Goal: Transaction & Acquisition: Purchase product/service

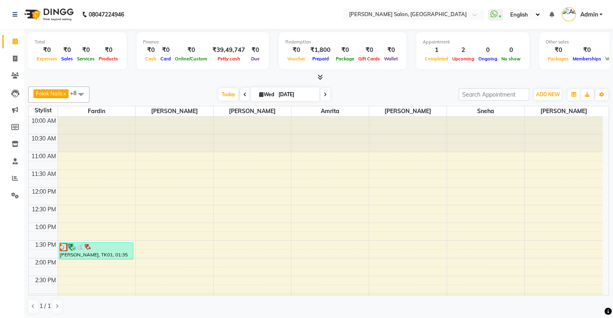
scroll to position [161, 0]
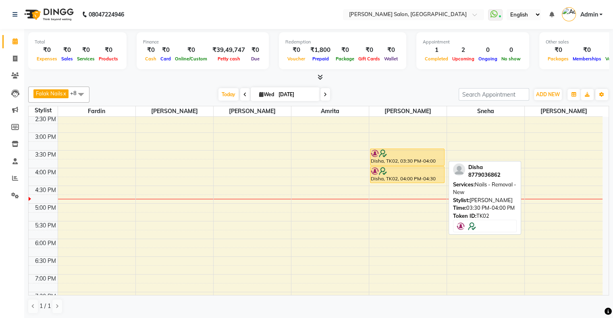
click at [400, 161] on div "Disha, TK02, 03:30 PM-04:00 PM, Nails - Removal - New" at bounding box center [407, 157] width 74 height 17
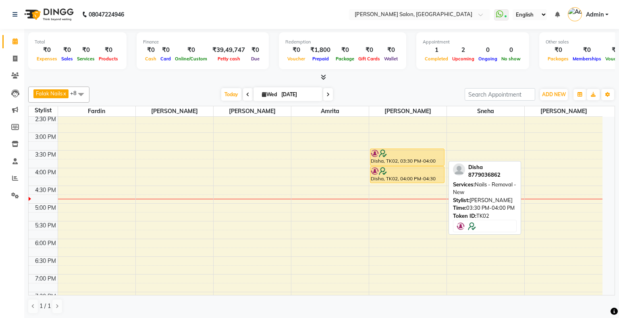
select select "1"
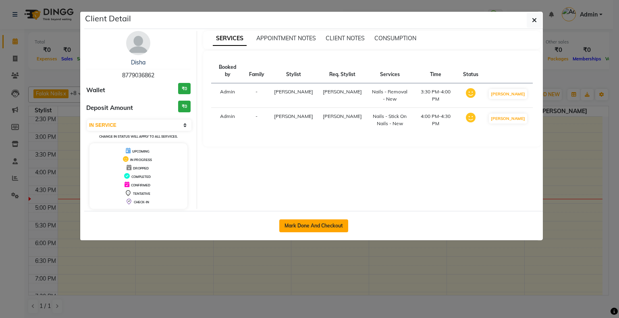
click at [338, 221] on button "Mark Done And Checkout" at bounding box center [313, 226] width 69 height 13
select select "service"
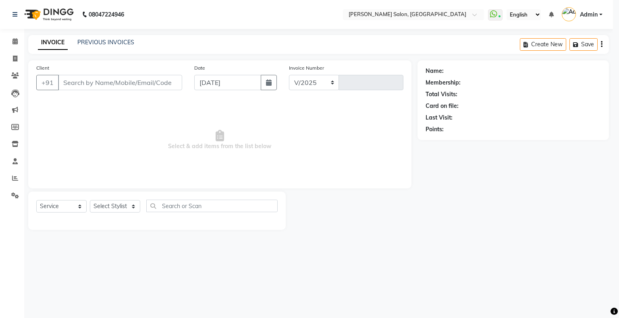
select select "4073"
type input "1547"
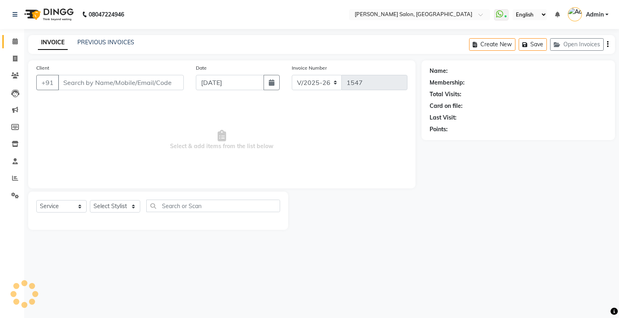
type input "8779036862"
select select "87848"
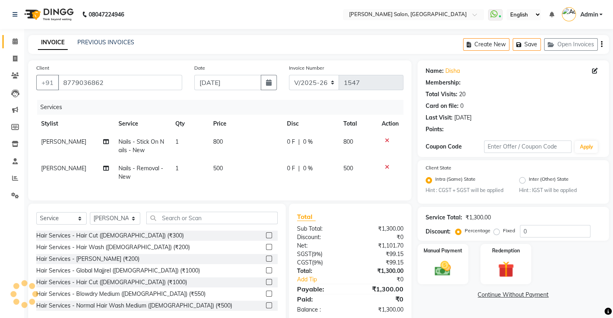
select select "1: Object"
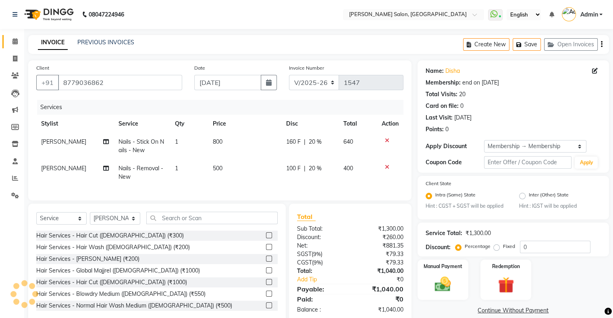
type input "20"
click at [387, 139] on icon at bounding box center [387, 141] width 4 height 6
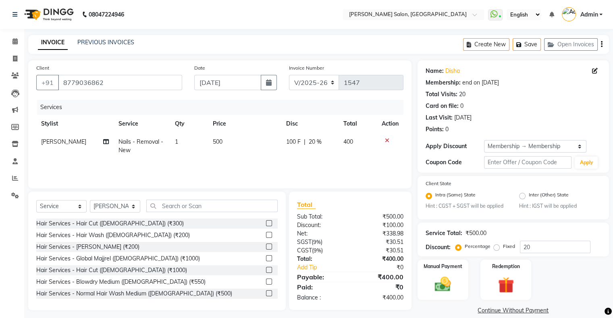
click at [292, 142] on span "100 F" at bounding box center [293, 142] width 15 height 8
select select "87848"
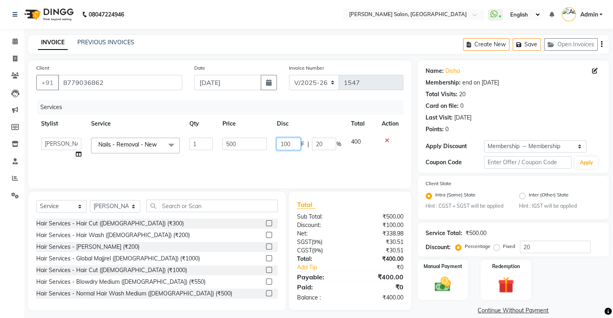
click at [292, 142] on input "100" at bounding box center [288, 144] width 24 height 12
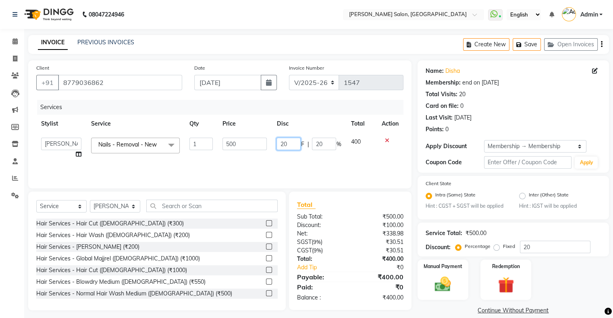
type input "200"
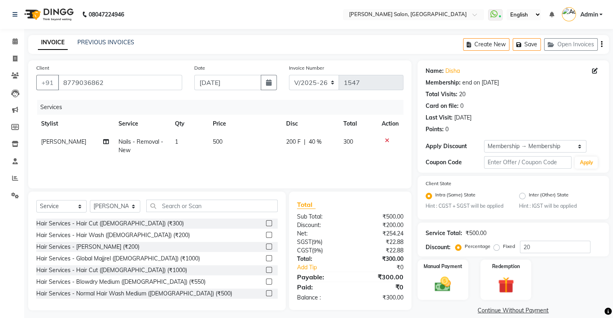
click at [309, 158] on td "200 F | 40 %" at bounding box center [309, 146] width 57 height 27
select select "87848"
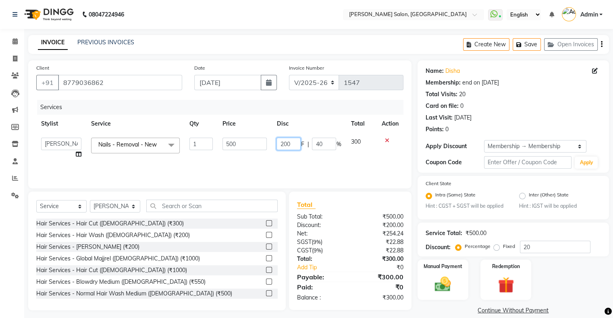
click at [286, 138] on input "200" at bounding box center [288, 144] width 24 height 12
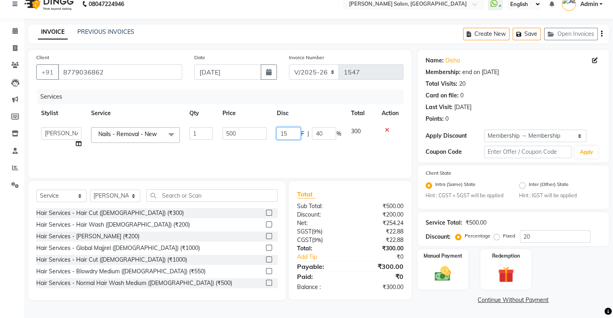
type input "150"
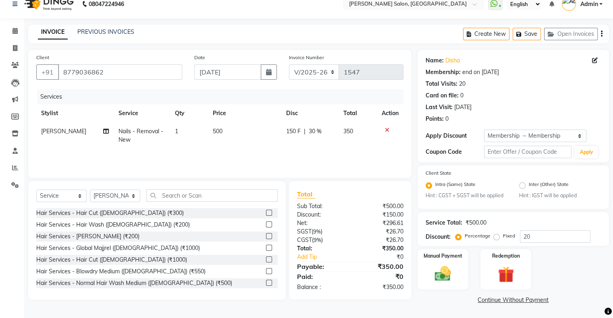
click at [275, 153] on div "Services Stylist Service Qty Price Disc Total Action [PERSON_NAME] Nails - Remo…" at bounding box center [219, 129] width 367 height 81
click at [60, 133] on td "[PERSON_NAME]" at bounding box center [74, 135] width 77 height 27
select select "87848"
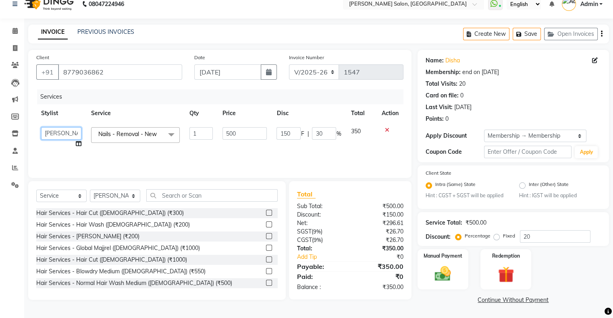
click at [60, 133] on select "Akshay [PERSON_NAME] Amrita Ashwini Hair Head [PERSON_NAME] [PERSON_NAME] [PERS…" at bounding box center [61, 133] width 40 height 12
select select "82272"
click at [105, 199] on select "Select Stylist Akshay [PERSON_NAME] Amrita Ashwini Hair Head [PERSON_NAME] [PER…" at bounding box center [115, 196] width 50 height 12
select select "89636"
click at [90, 190] on select "Select Stylist Akshay [PERSON_NAME] Amrita Ashwini Hair Head [PERSON_NAME] [PER…" at bounding box center [115, 196] width 50 height 12
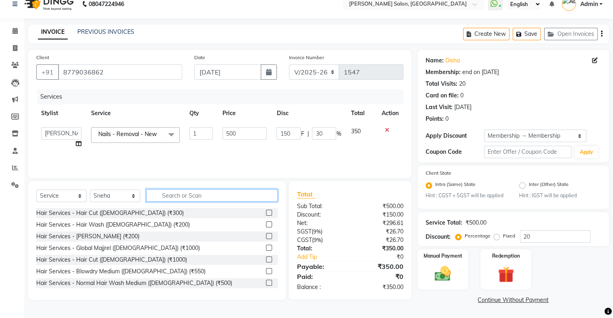
click at [188, 199] on input "text" at bounding box center [211, 195] width 131 height 12
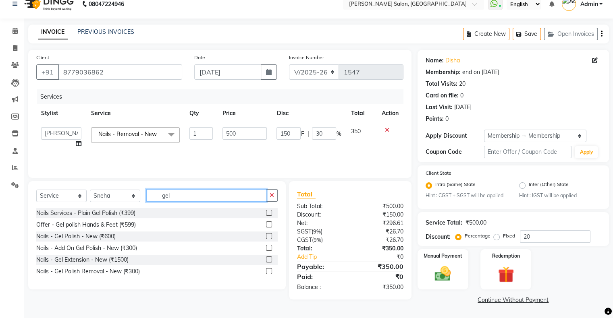
type input "gel"
click at [267, 233] on label at bounding box center [269, 236] width 6 height 6
click at [267, 234] on input "checkbox" at bounding box center [268, 236] width 5 height 5
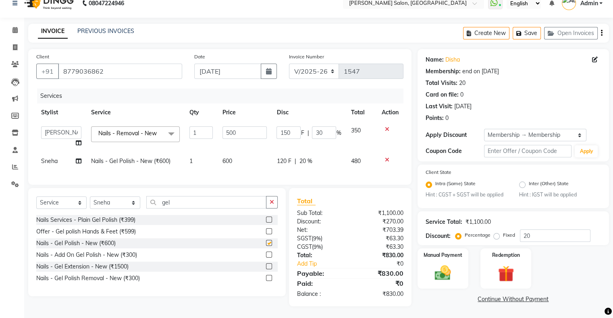
checkbox input "false"
click at [296, 157] on td "120 F | 20 %" at bounding box center [308, 161] width 74 height 18
select select "89636"
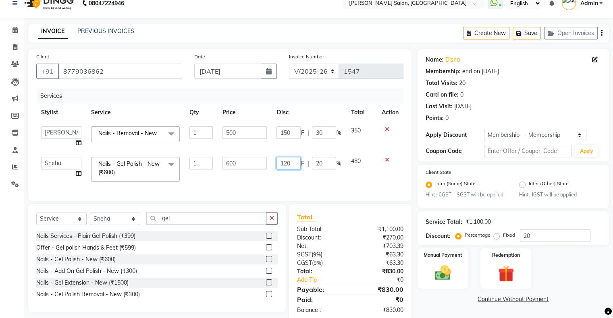
click at [280, 162] on input "120" at bounding box center [288, 163] width 24 height 12
type input "200"
click at [290, 184] on div "Client [PHONE_NUMBER] Date [DATE] Invoice Number V/2025 V/[PHONE_NUMBER] Servic…" at bounding box center [219, 125] width 383 height 152
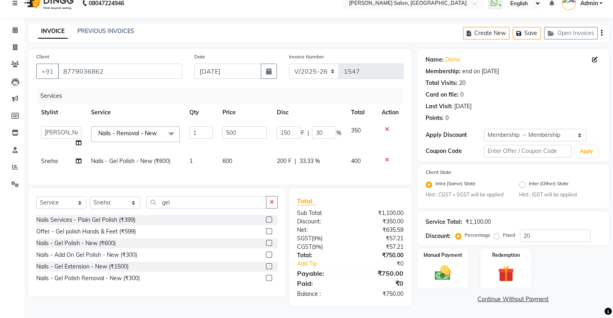
scroll to position [18, 0]
drag, startPoint x: 353, startPoint y: 124, endPoint x: 385, endPoint y: 123, distance: 31.8
click at [385, 123] on tr "Akshay [PERSON_NAME] [PERSON_NAME] Hair Head [PERSON_NAME] [PERSON_NAME] [PERSO…" at bounding box center [219, 136] width 367 height 31
click at [431, 263] on img at bounding box center [442, 272] width 27 height 19
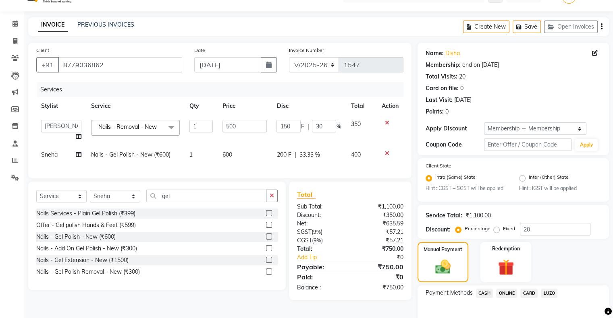
click at [508, 291] on span "ONLINE" at bounding box center [506, 293] width 21 height 9
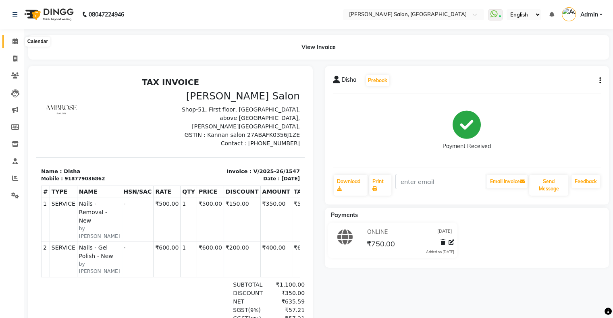
click at [15, 38] on span at bounding box center [15, 41] width 14 height 9
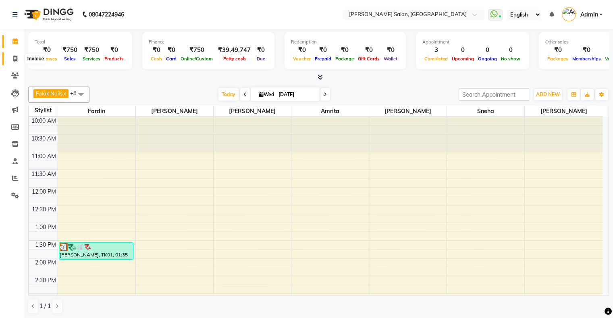
click at [16, 57] on icon at bounding box center [15, 59] width 4 height 6
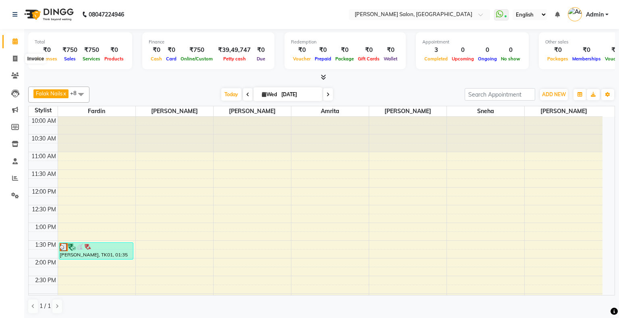
select select "4073"
select select "service"
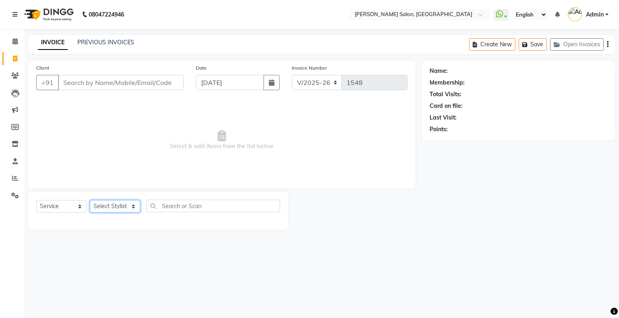
click at [120, 208] on select "Select Stylist Akshay [PERSON_NAME] Amrita Ashwini Hair Head [PERSON_NAME] [PER…" at bounding box center [115, 206] width 50 height 12
select select "87848"
click at [90, 201] on select "Select Stylist Akshay [PERSON_NAME] Amrita Ashwini Hair Head [PERSON_NAME] [PER…" at bounding box center [115, 206] width 50 height 12
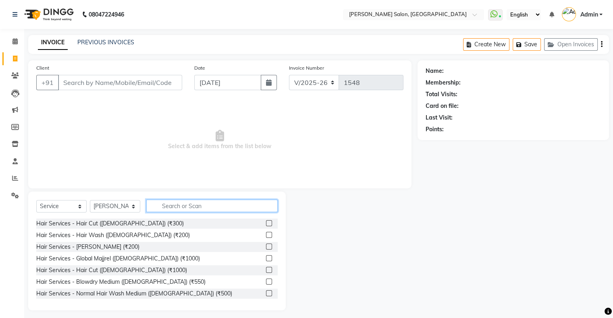
click at [183, 205] on input "text" at bounding box center [211, 206] width 131 height 12
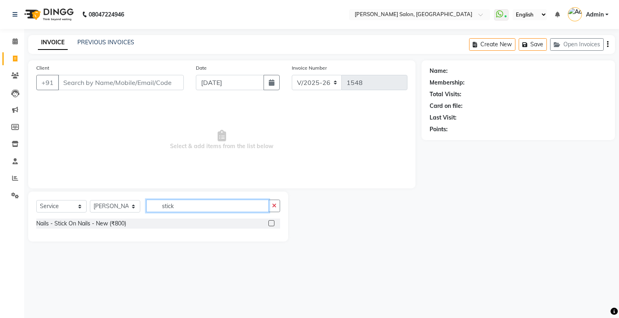
type input "stick"
click at [271, 224] on label at bounding box center [271, 223] width 6 height 6
click at [271, 224] on input "checkbox" at bounding box center [270, 223] width 5 height 5
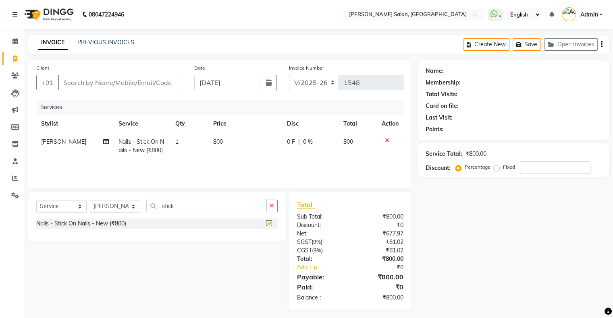
checkbox input "false"
click at [285, 144] on td "0 F | 0 %" at bounding box center [310, 146] width 56 height 27
select select "87848"
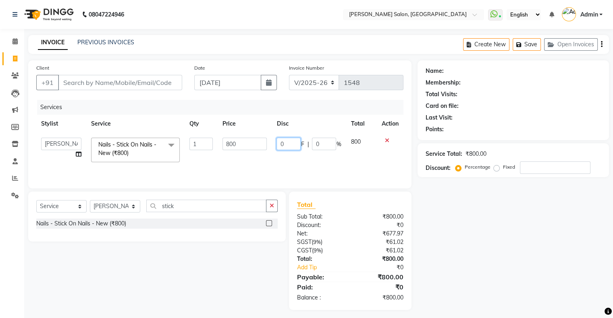
click at [292, 143] on input "0" at bounding box center [288, 144] width 24 height 12
type input "300"
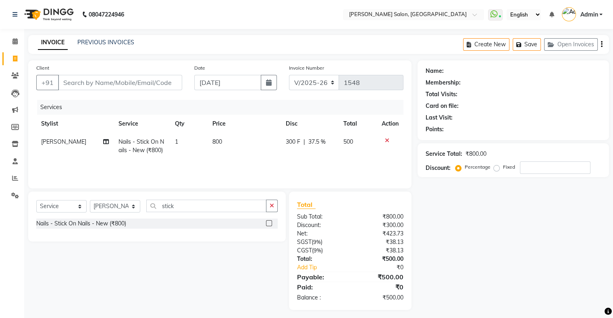
click at [170, 213] on div "Select Service Product Membership Package Voucher Prepaid Gift Card Select Styl…" at bounding box center [156, 209] width 241 height 19
click at [169, 209] on input "stick" at bounding box center [206, 206] width 120 height 12
type input "frenc"
click at [269, 224] on label at bounding box center [269, 223] width 6 height 6
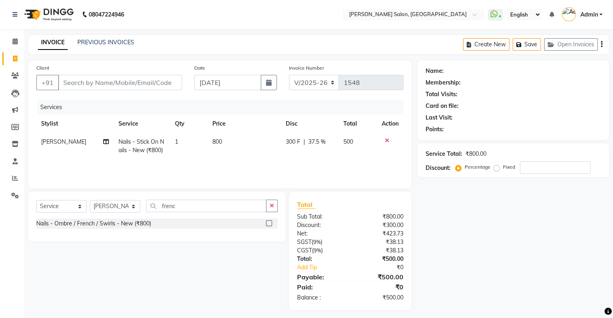
click at [269, 224] on input "checkbox" at bounding box center [268, 223] width 5 height 5
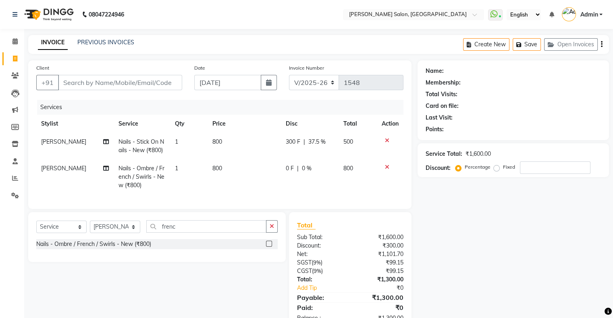
checkbox input "false"
click at [286, 167] on span "0 F" at bounding box center [290, 168] width 8 height 8
select select "87848"
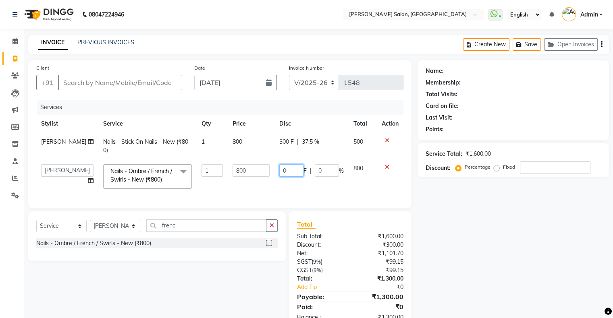
click at [290, 166] on input "0" at bounding box center [291, 170] width 24 height 12
type input "100"
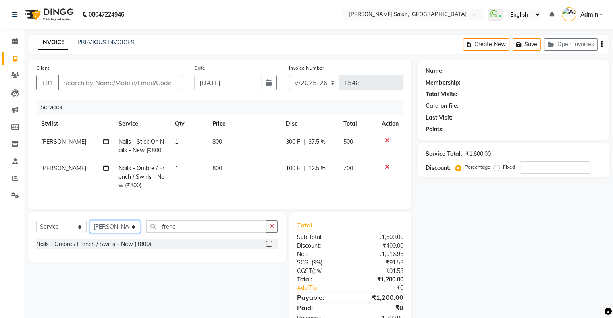
click at [98, 233] on select "Select Stylist Akshay [PERSON_NAME] Amrita Ashwini Hair Head [PERSON_NAME] [PER…" at bounding box center [115, 227] width 50 height 12
select select "90444"
click at [90, 228] on select "Select Stylist Akshay [PERSON_NAME] Amrita Ashwini Hair Head [PERSON_NAME] [PER…" at bounding box center [115, 227] width 50 height 12
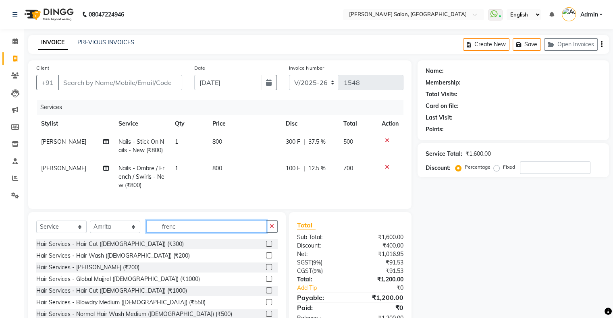
click at [176, 233] on input "frenc" at bounding box center [206, 226] width 120 height 12
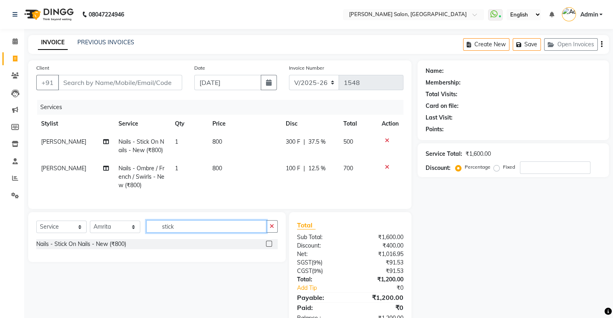
type input "stick"
click at [269, 247] on label at bounding box center [269, 244] width 6 height 6
click at [269, 247] on input "checkbox" at bounding box center [268, 244] width 5 height 5
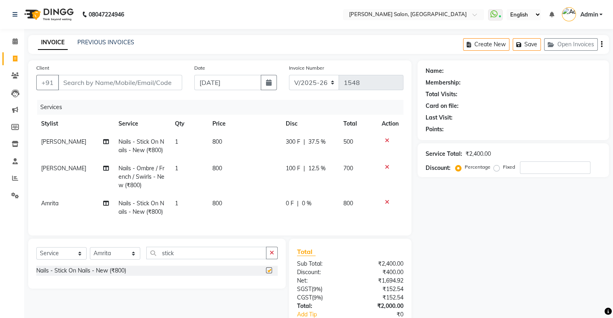
checkbox input "false"
click at [297, 207] on span "|" at bounding box center [298, 203] width 2 height 8
select select "90444"
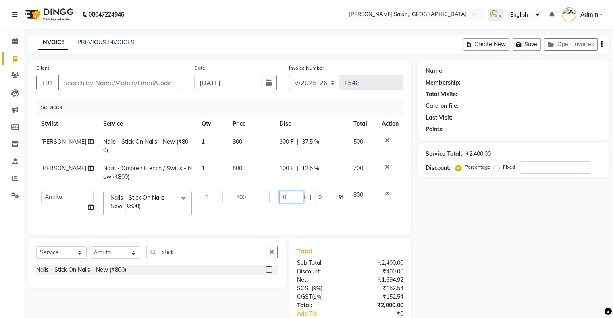
click at [292, 201] on input "0" at bounding box center [291, 197] width 24 height 12
type input "2"
type input "300"
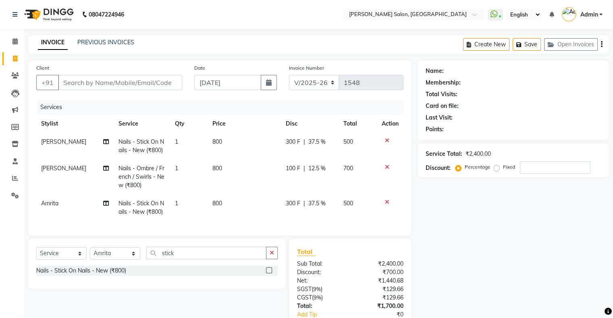
click at [290, 213] on td "300 F | 37.5 %" at bounding box center [310, 208] width 58 height 27
select select "90444"
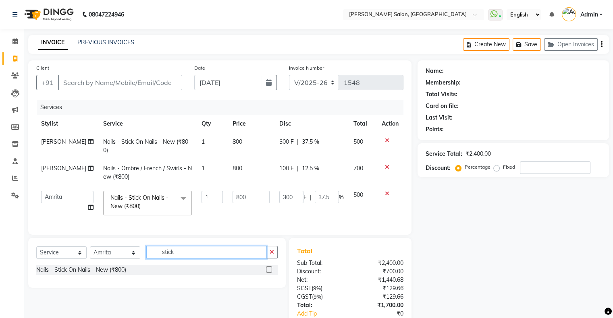
click at [162, 259] on input "stick" at bounding box center [206, 252] width 120 height 12
type input "cat"
click at [267, 273] on label at bounding box center [269, 270] width 6 height 6
click at [267, 273] on input "checkbox" at bounding box center [268, 269] width 5 height 5
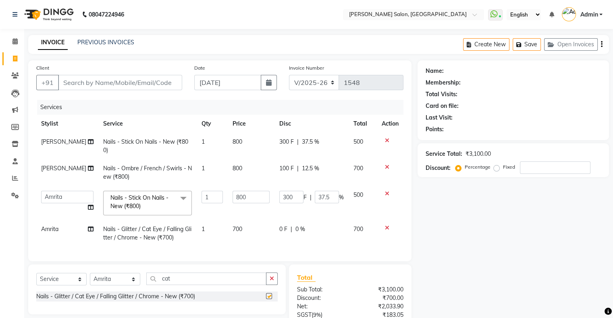
checkbox input "false"
click at [176, 273] on input "cat" at bounding box center [206, 279] width 120 height 12
click at [168, 273] on input "cat" at bounding box center [206, 279] width 120 height 12
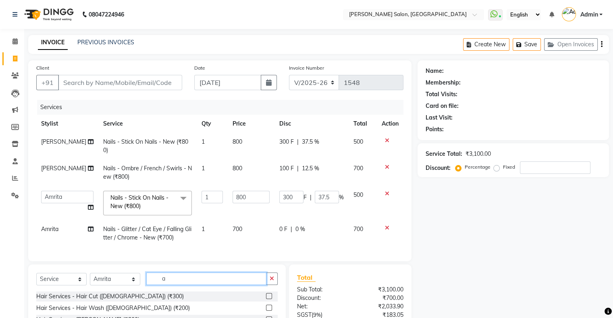
scroll to position [81, 0]
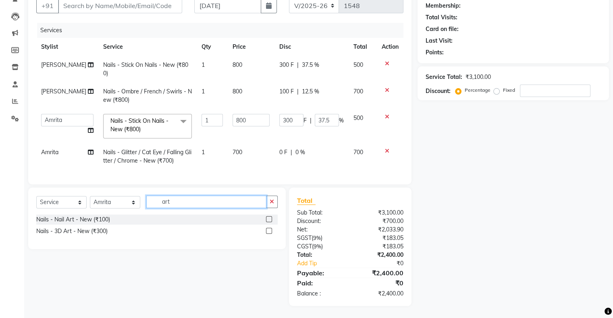
type input "art"
click at [268, 221] on label at bounding box center [269, 219] width 6 height 6
click at [268, 221] on input "checkbox" at bounding box center [268, 219] width 5 height 5
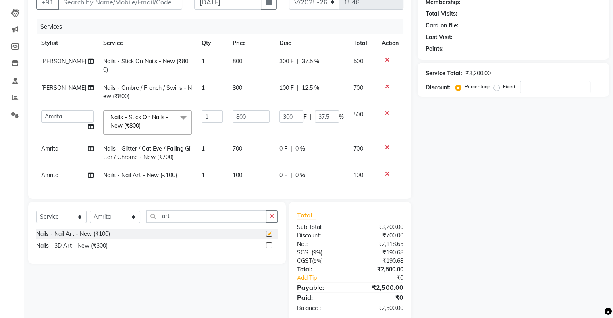
checkbox input "false"
click at [198, 176] on td "1" at bounding box center [212, 175] width 31 height 18
select select "90444"
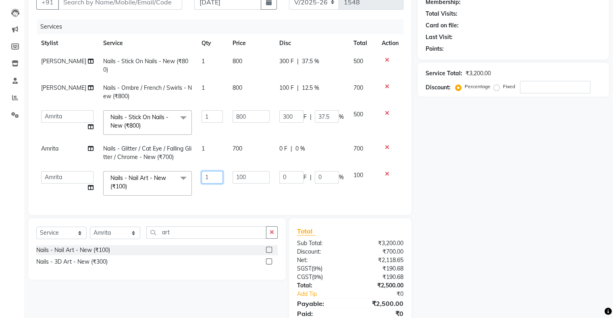
click at [204, 173] on input "1" at bounding box center [212, 177] width 22 height 12
type input "2"
click at [333, 196] on div "Services Stylist Service Qty Price Disc Total Action [PERSON_NAME] Nails - Stic…" at bounding box center [219, 113] width 367 height 188
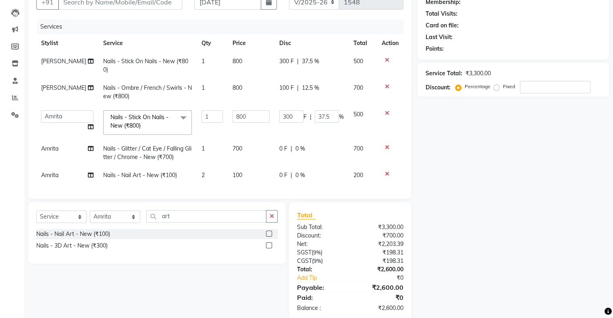
scroll to position [101, 0]
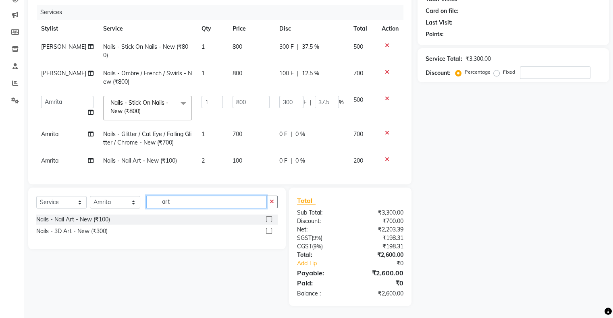
click at [175, 203] on input "art" at bounding box center [206, 202] width 120 height 12
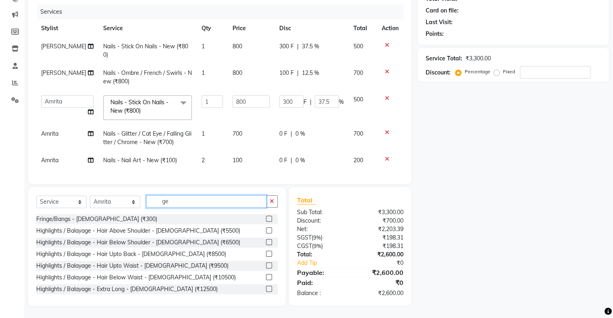
type input "gel"
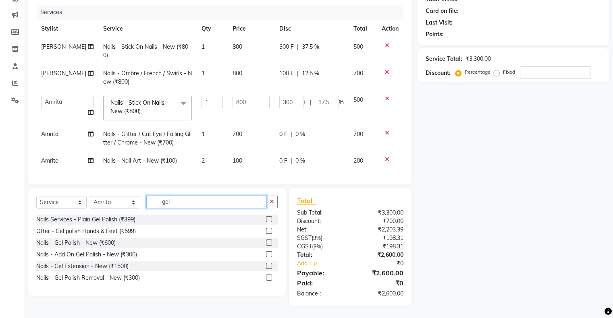
click at [168, 204] on input "gel" at bounding box center [206, 202] width 120 height 12
click at [166, 203] on input "gel" at bounding box center [206, 202] width 120 height 12
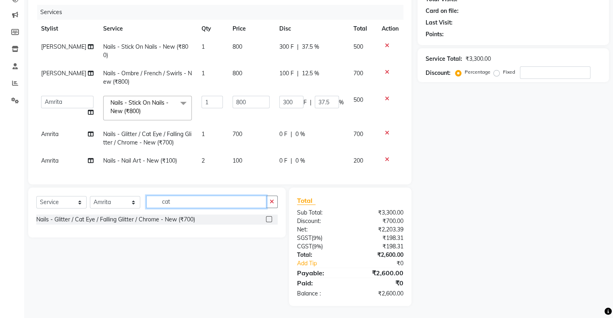
type input "cat"
click at [267, 220] on label at bounding box center [269, 219] width 6 height 6
click at [267, 220] on input "checkbox" at bounding box center [268, 219] width 5 height 5
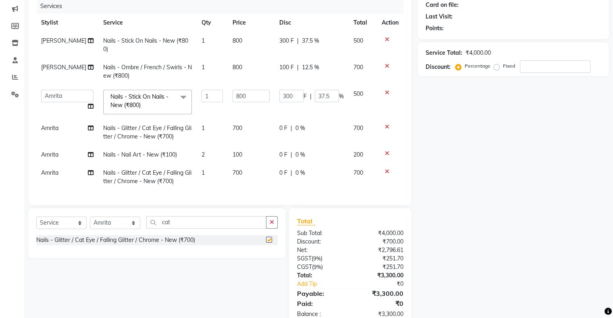
checkbox input "false"
click at [232, 169] on span "700" at bounding box center [237, 172] width 10 height 7
select select "90444"
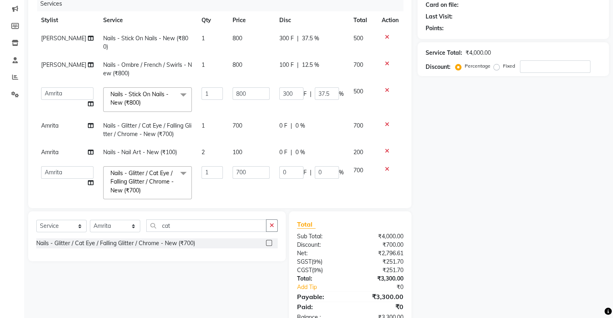
click at [232, 168] on input "700" at bounding box center [250, 172] width 37 height 12
type input "800"
click at [229, 181] on td "800" at bounding box center [251, 183] width 47 height 43
select select "90444"
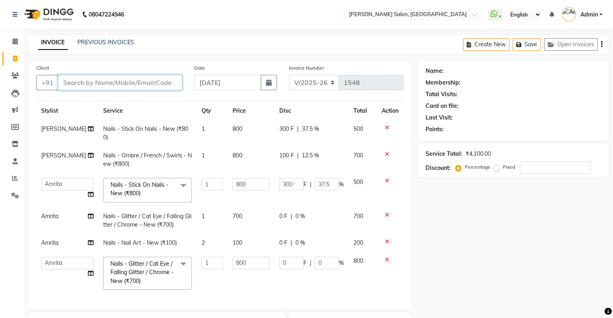
click at [153, 79] on input "Client" at bounding box center [120, 82] width 124 height 15
type input "8"
type input "0"
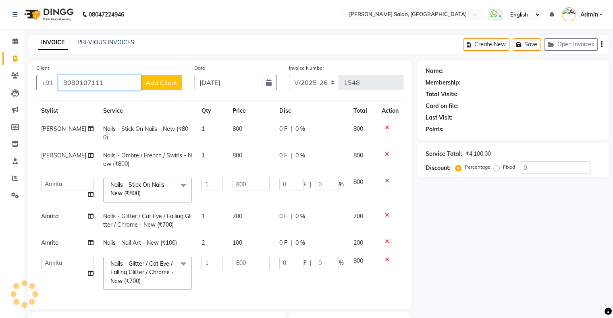
type input "8080107111"
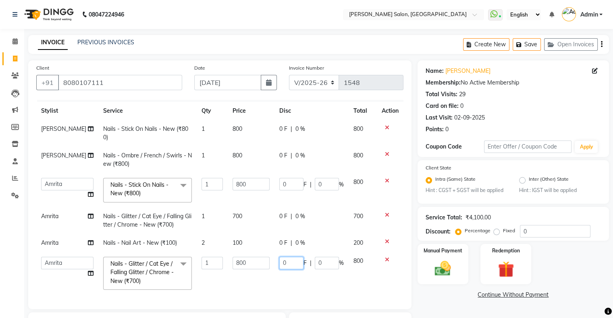
click at [279, 257] on input "0" at bounding box center [291, 263] width 24 height 12
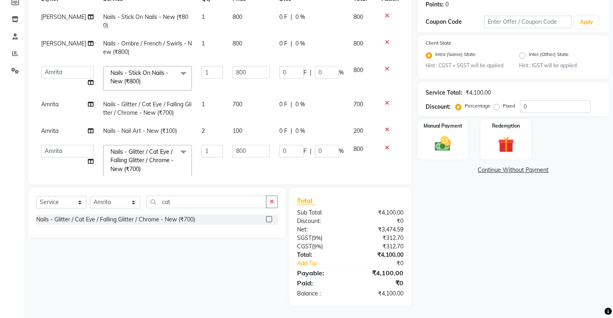
click at [271, 35] on tr "[PERSON_NAME] Nails - Stick On Nails - New (₹800) 1 800 0 F | 0 % 800" at bounding box center [219, 21] width 367 height 27
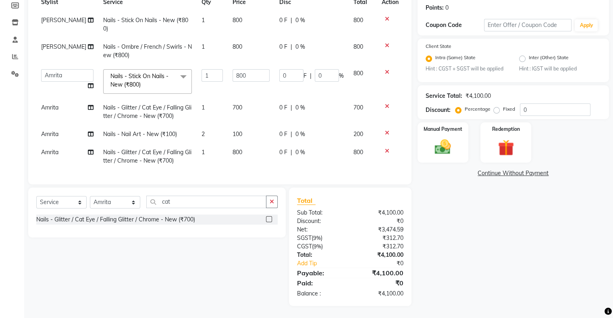
click at [284, 25] on span "0 F" at bounding box center [283, 20] width 8 height 8
select select "87848"
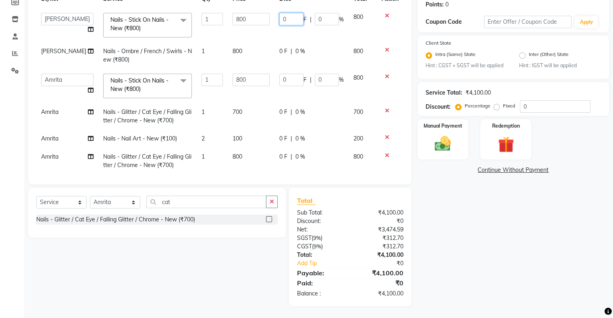
click at [286, 25] on input "0" at bounding box center [291, 19] width 24 height 12
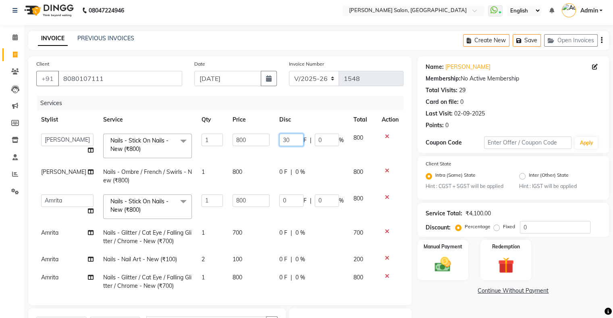
type input "300"
click at [282, 152] on td "300 F | 0 %" at bounding box center [311, 146] width 74 height 34
select select "87848"
click at [279, 168] on span "0 F" at bounding box center [283, 172] width 8 height 8
select select "87848"
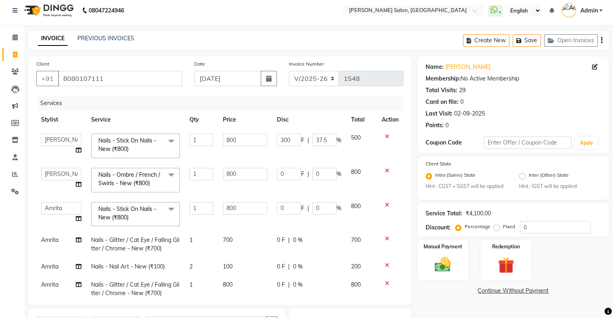
click at [277, 168] on input "0" at bounding box center [289, 174] width 24 height 12
type input "100"
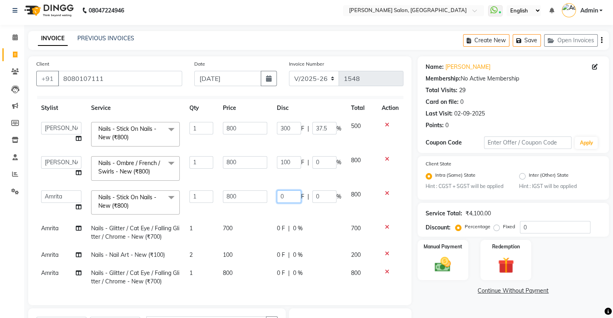
click at [285, 193] on input "0" at bounding box center [289, 197] width 24 height 12
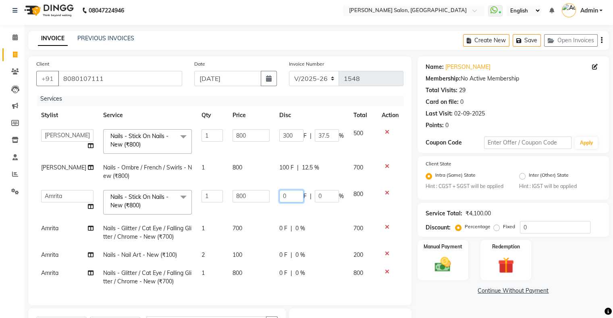
scroll to position [10, 0]
type input "300"
click at [276, 220] on td "0 F | 0 %" at bounding box center [311, 233] width 74 height 27
select select "90444"
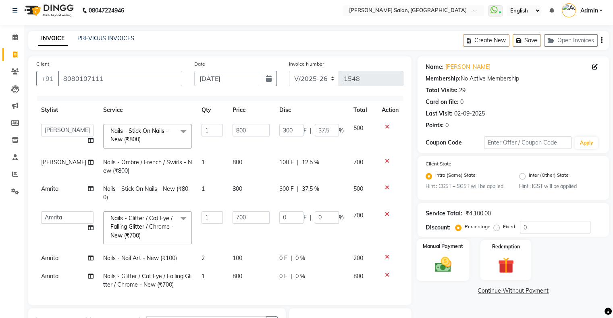
click at [443, 255] on img at bounding box center [442, 264] width 27 height 19
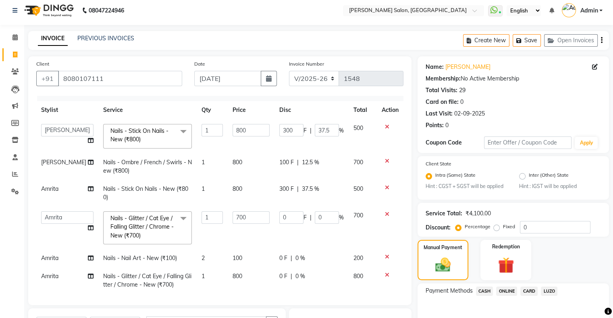
scroll to position [19, 0]
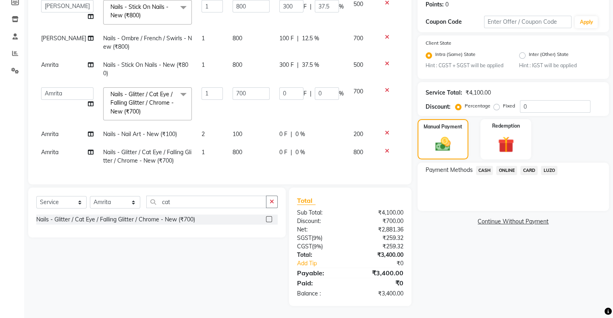
click at [522, 175] on span "CARD" at bounding box center [528, 170] width 17 height 9
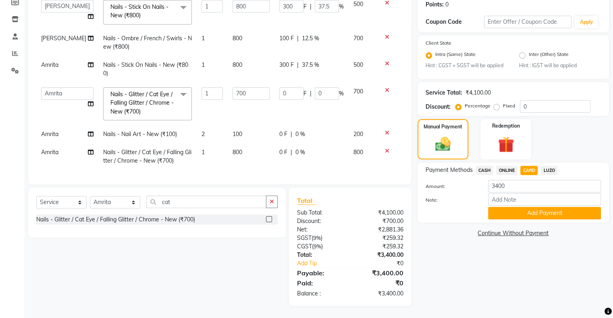
click at [533, 170] on span "CARD" at bounding box center [528, 170] width 17 height 9
click at [529, 212] on button "Add Payment" at bounding box center [544, 213] width 113 height 12
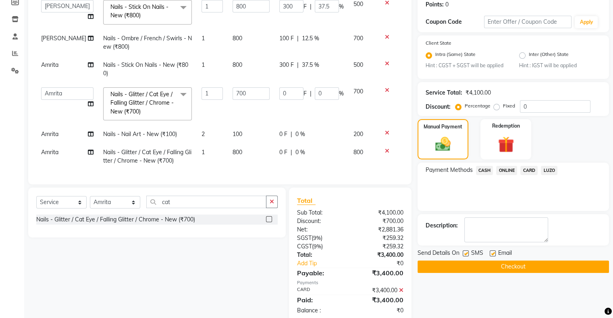
scroll to position [142, 0]
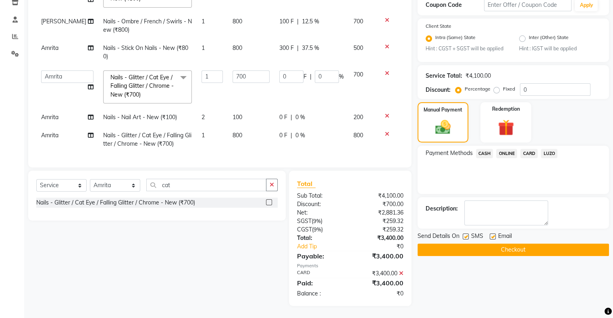
click at [499, 249] on button "Checkout" at bounding box center [512, 250] width 191 height 12
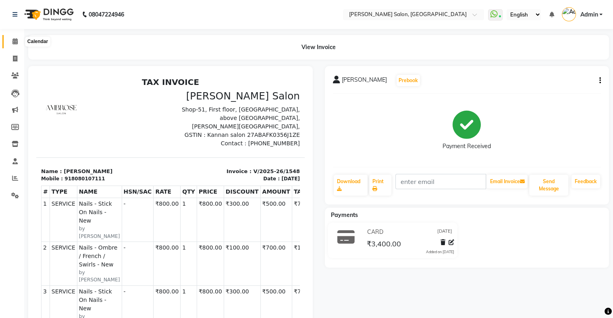
click at [11, 44] on span at bounding box center [15, 41] width 14 height 9
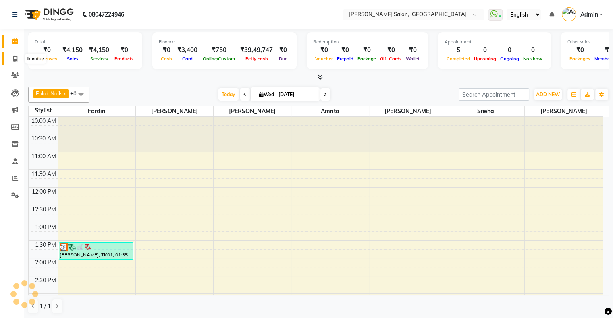
click at [11, 61] on span at bounding box center [15, 58] width 14 height 9
select select "4073"
select select "service"
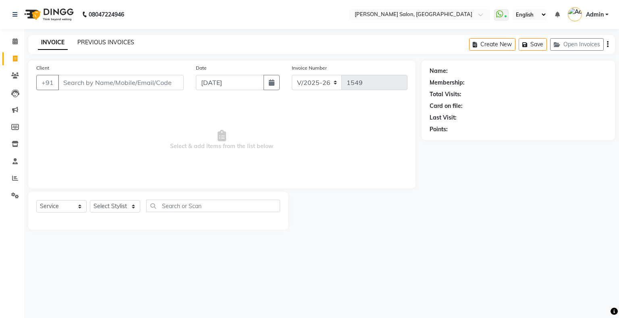
click at [109, 41] on link "PREVIOUS INVOICES" at bounding box center [105, 42] width 57 height 7
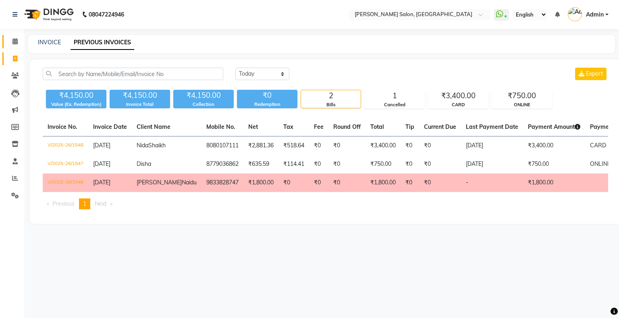
click at [5, 43] on link "Calendar" at bounding box center [11, 41] width 19 height 13
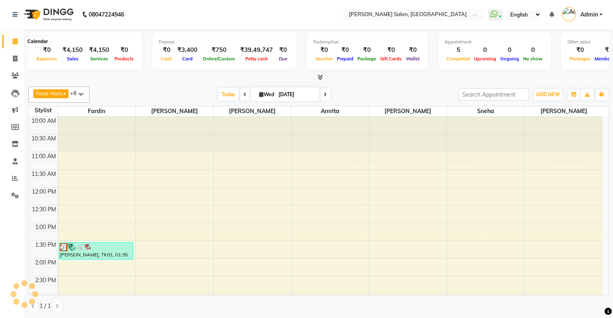
scroll to position [247, 0]
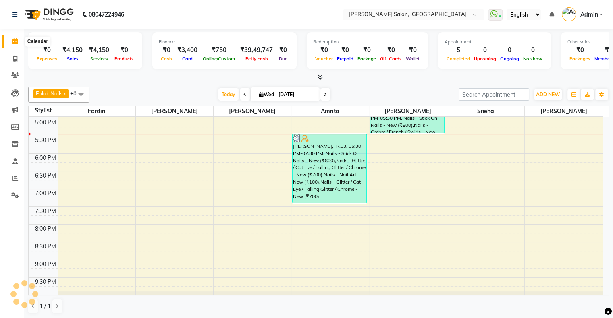
click at [13, 43] on icon at bounding box center [14, 41] width 5 height 6
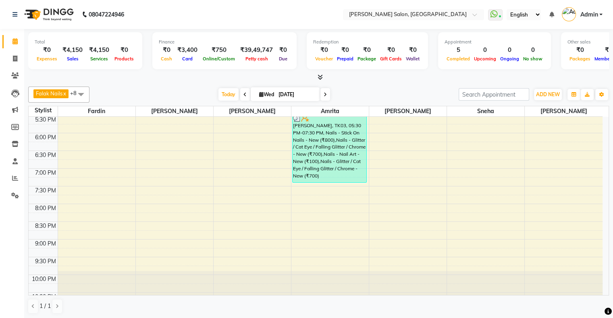
scroll to position [278, 0]
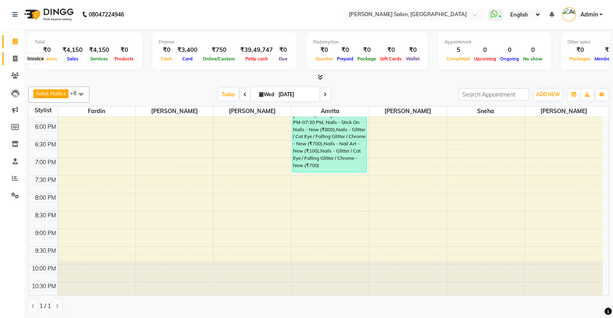
click at [16, 57] on icon at bounding box center [15, 59] width 4 height 6
select select "4073"
select select "service"
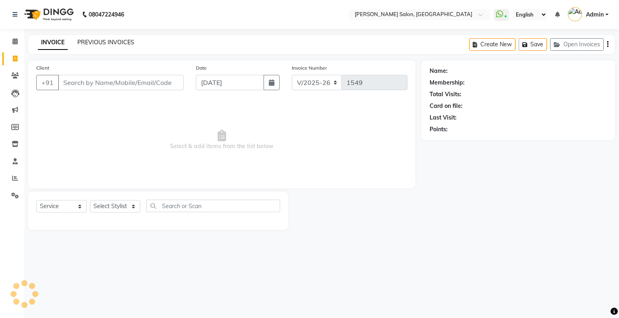
click at [100, 40] on link "PREVIOUS INVOICES" at bounding box center [105, 42] width 57 height 7
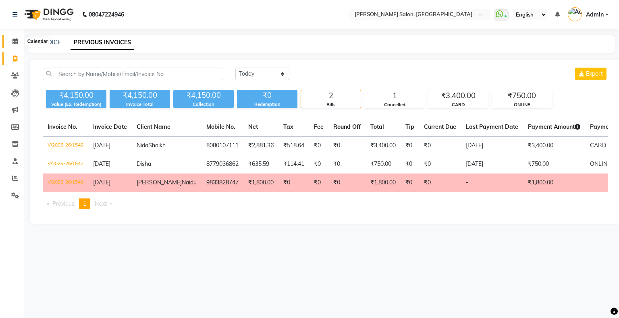
click at [13, 43] on icon at bounding box center [14, 41] width 5 height 6
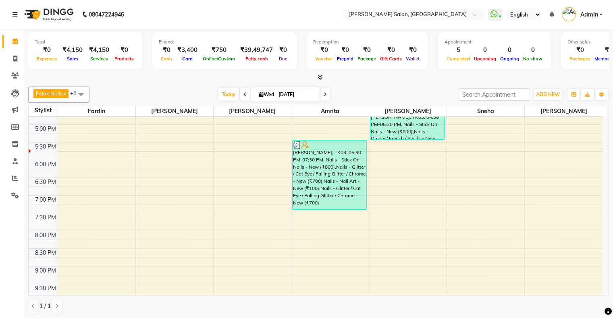
scroll to position [241, 0]
click at [9, 56] on span at bounding box center [15, 58] width 14 height 9
select select "service"
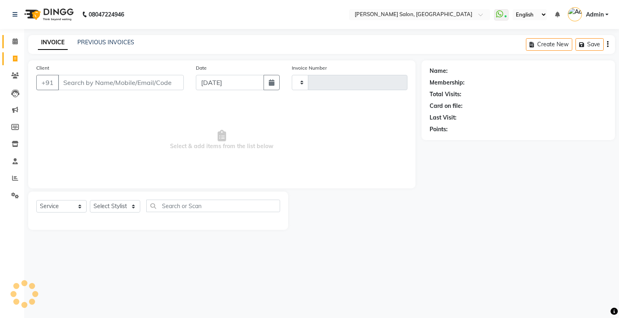
type input "1549"
select select "4073"
click at [85, 38] on div "INVOICE PREVIOUS INVOICES Create New Save Open Invoices" at bounding box center [321, 44] width 586 height 19
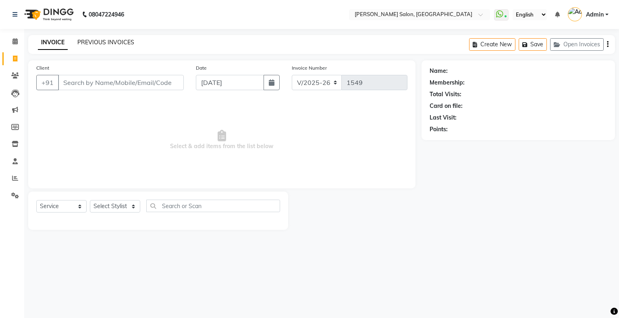
click at [85, 42] on link "PREVIOUS INVOICES" at bounding box center [105, 42] width 57 height 7
